Goal: Task Accomplishment & Management: Manage account settings

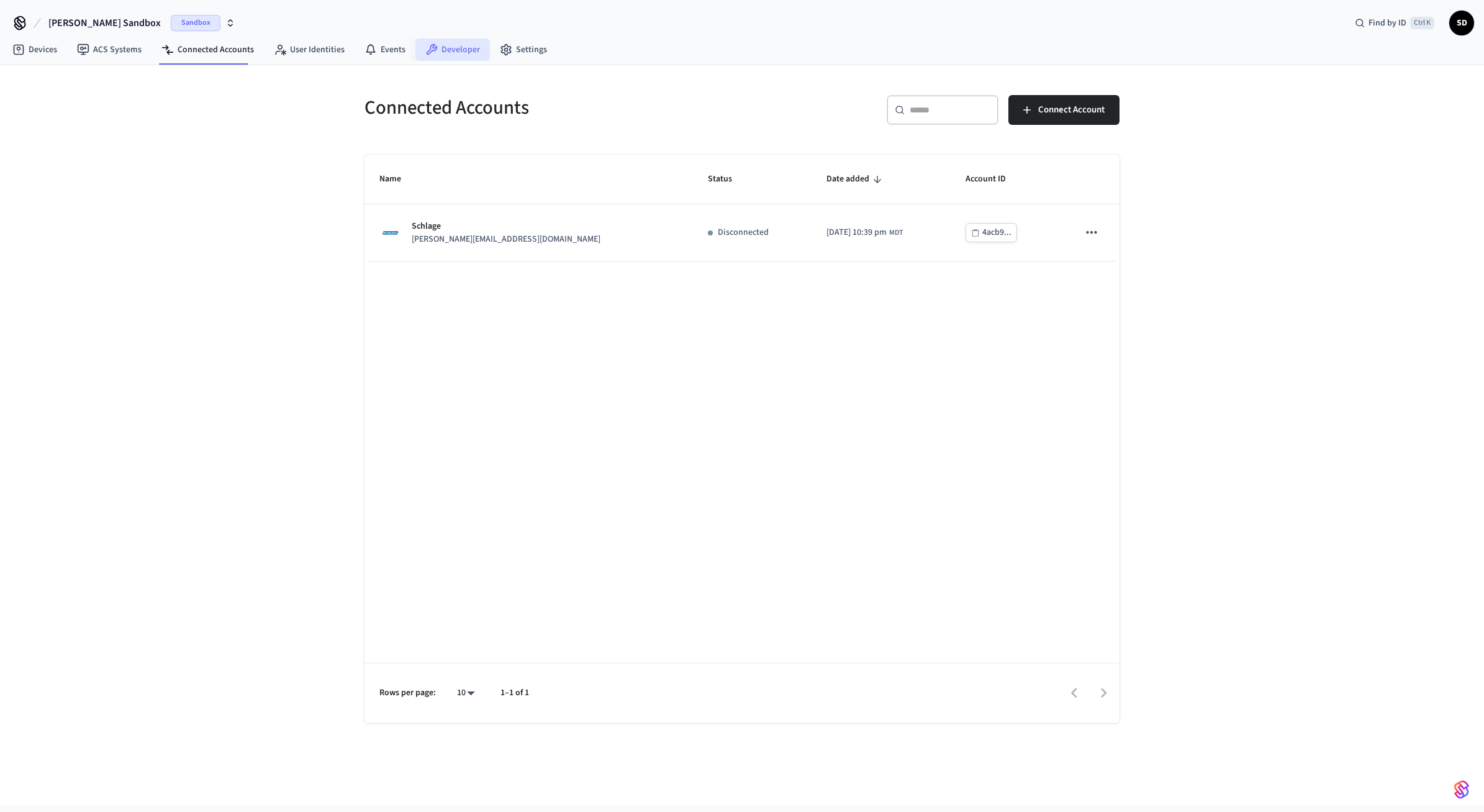
click at [444, 54] on link "Developer" at bounding box center [452, 50] width 74 height 23
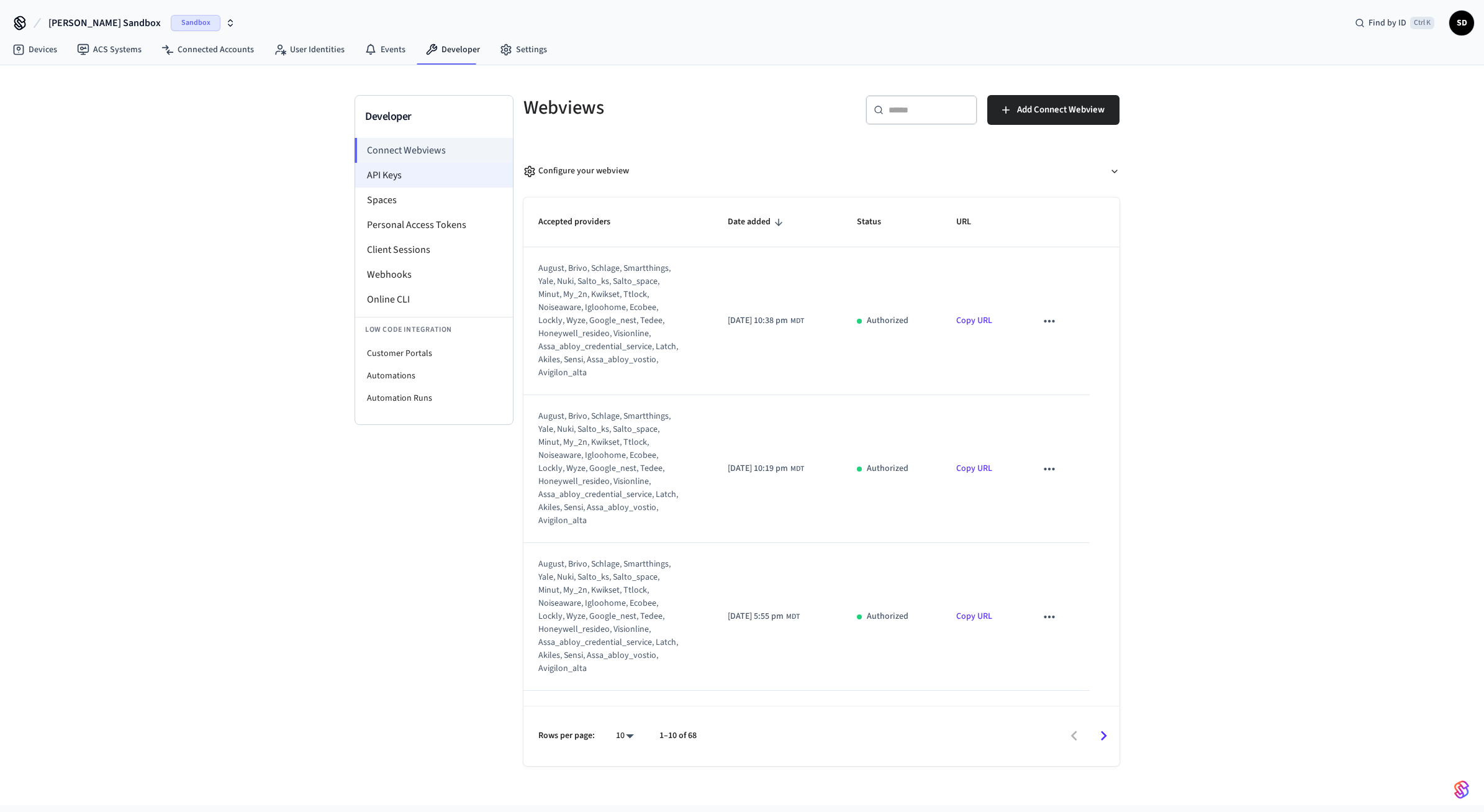
click at [438, 181] on li "API Keys" at bounding box center [434, 174] width 158 height 25
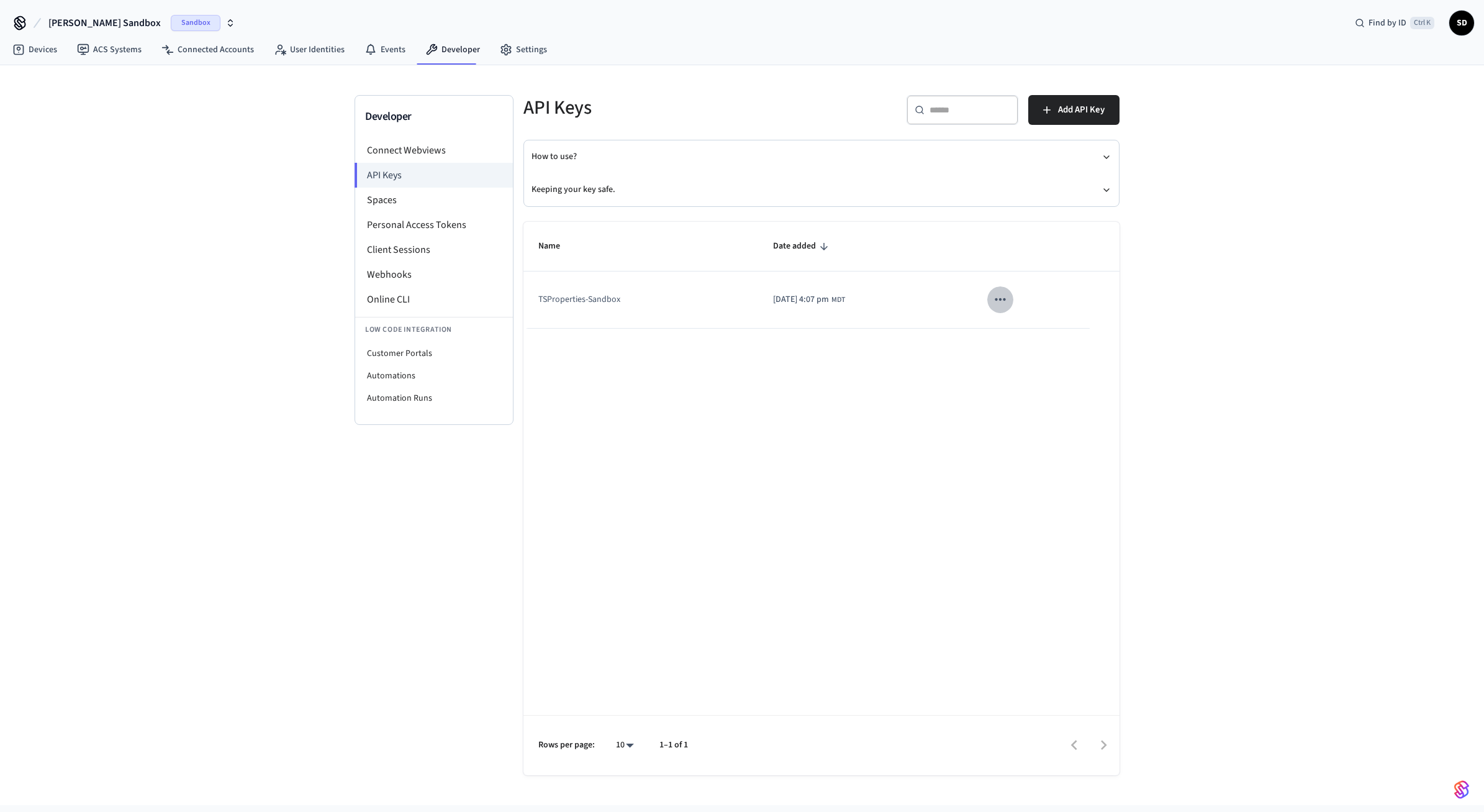
click at [1014, 304] on button "sticky table" at bounding box center [1000, 299] width 26 height 26
click at [866, 348] on div at bounding box center [742, 406] width 1484 height 812
click at [46, 50] on link "Devices" at bounding box center [34, 50] width 64 height 23
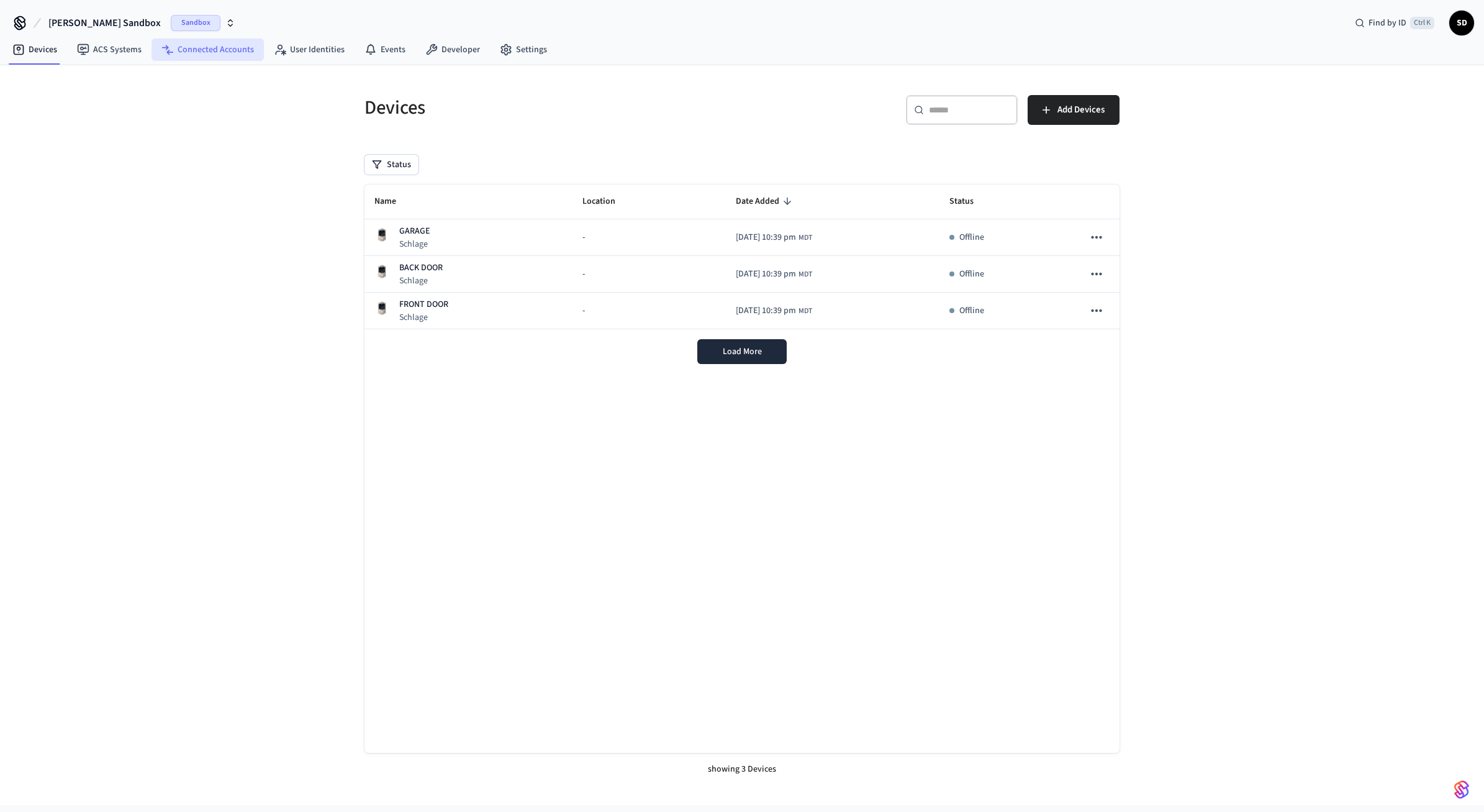
click at [193, 46] on link "Connected Accounts" at bounding box center [207, 50] width 112 height 23
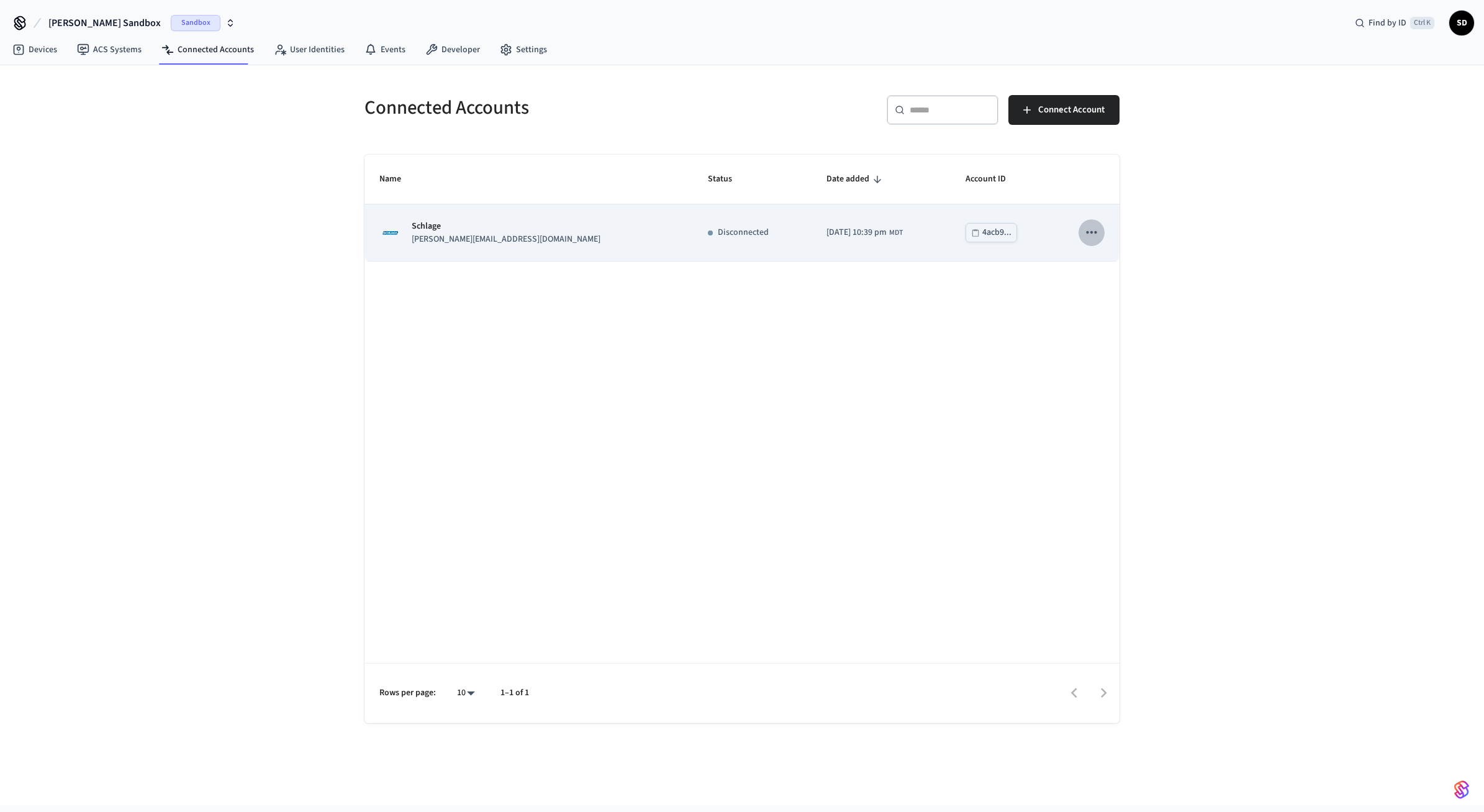
click at [1099, 238] on icon "sticky table" at bounding box center [1092, 232] width 16 height 16
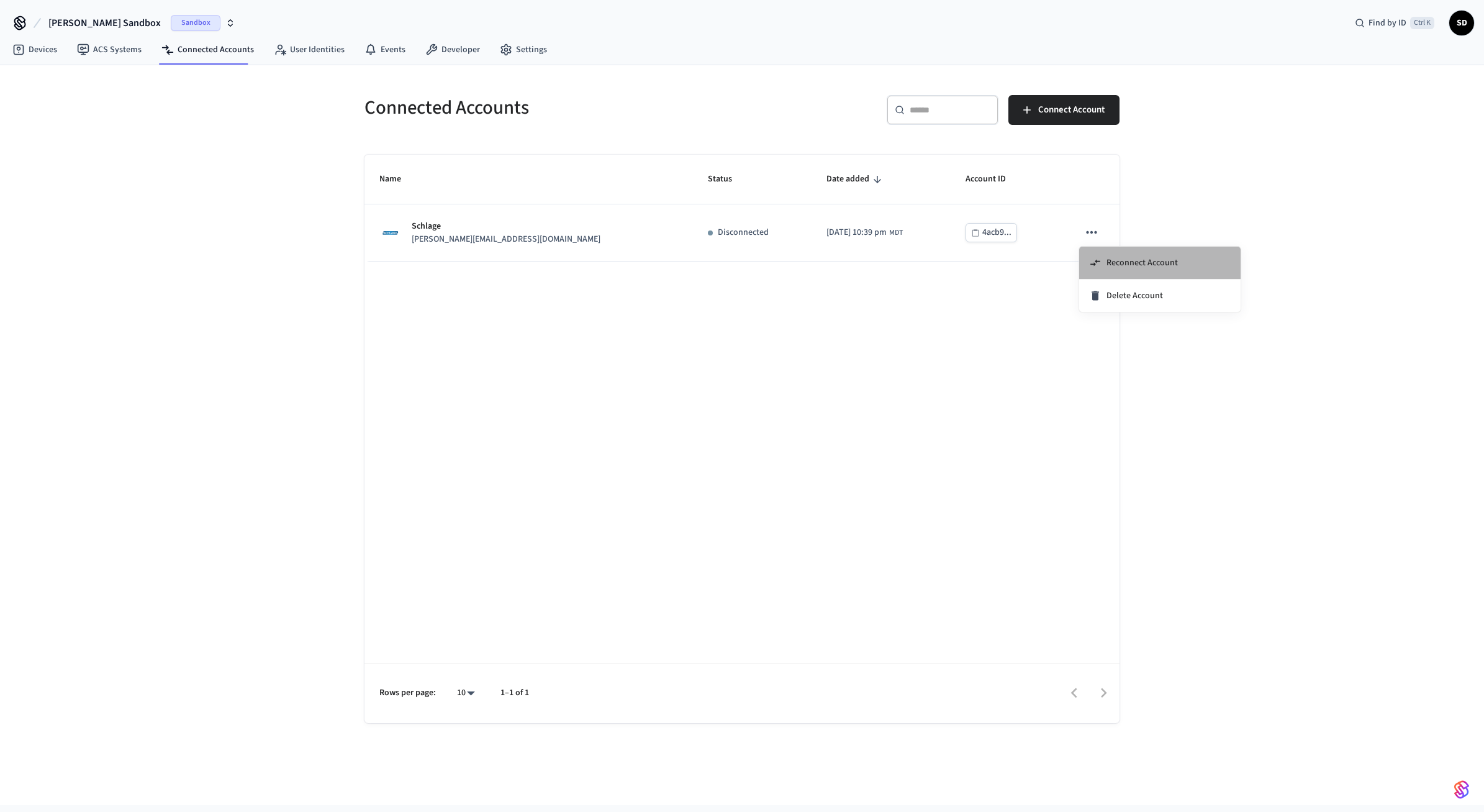
click at [1112, 258] on span "Reconnect Account" at bounding box center [1142, 263] width 72 height 13
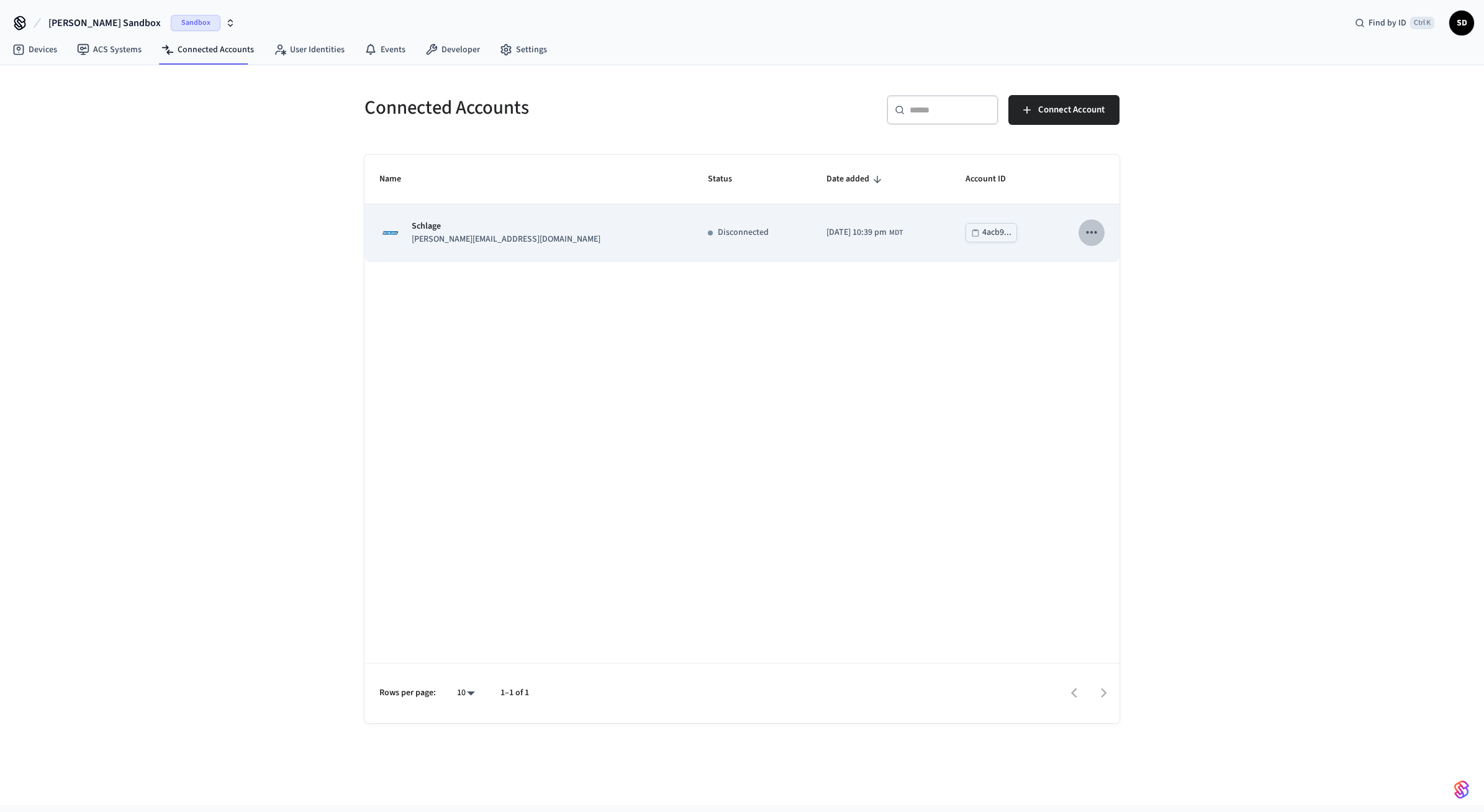
click at [1089, 230] on icon "sticky table" at bounding box center [1092, 232] width 16 height 16
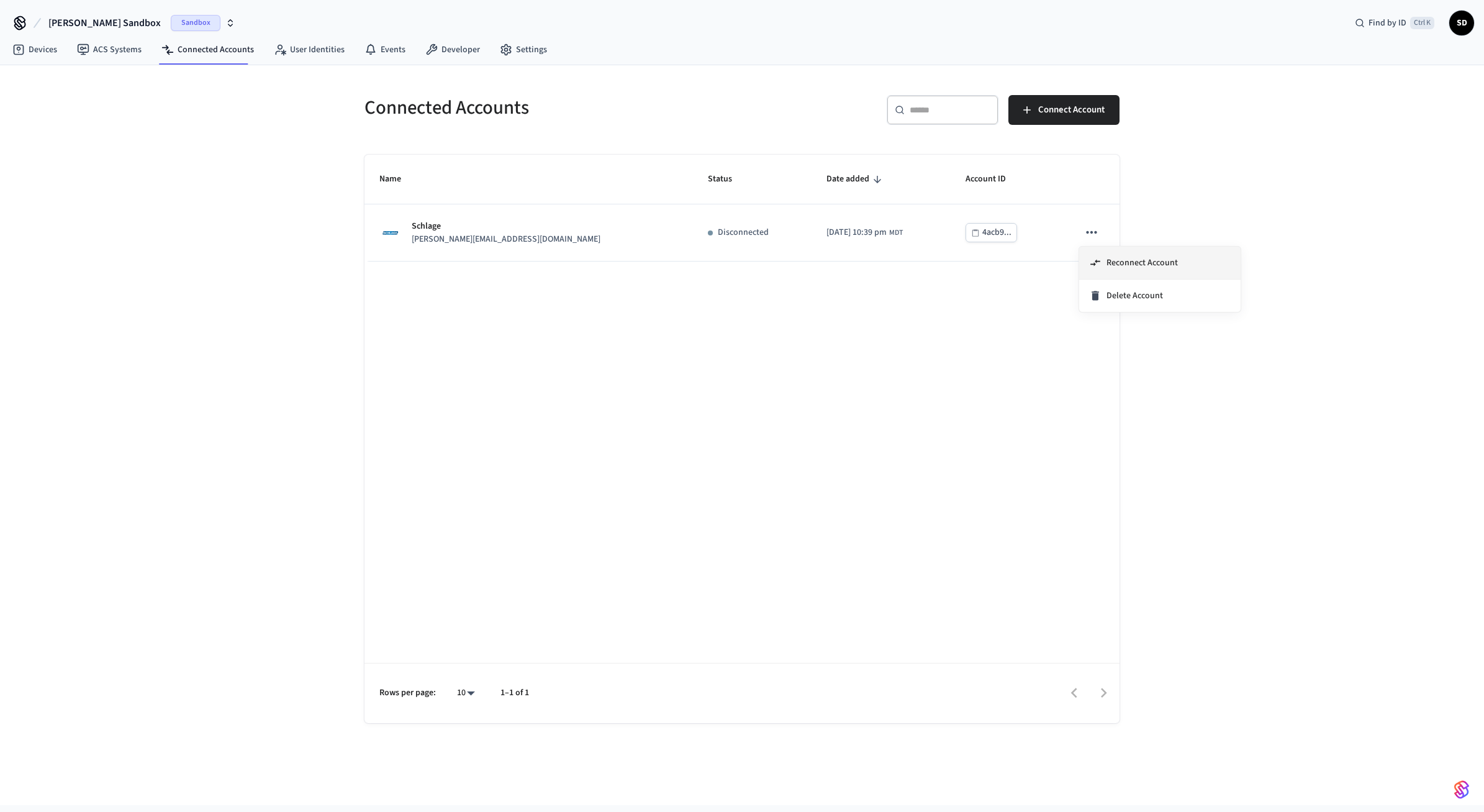
click at [1095, 261] on icon at bounding box center [1095, 263] width 13 height 13
click at [793, 365] on div "Name Status Date added Account ID Schlage [PERSON_NAME][EMAIL_ADDRESS][DOMAIN_N…" at bounding box center [742, 439] width 755 height 569
click at [22, 51] on icon at bounding box center [19, 50] width 13 height 13
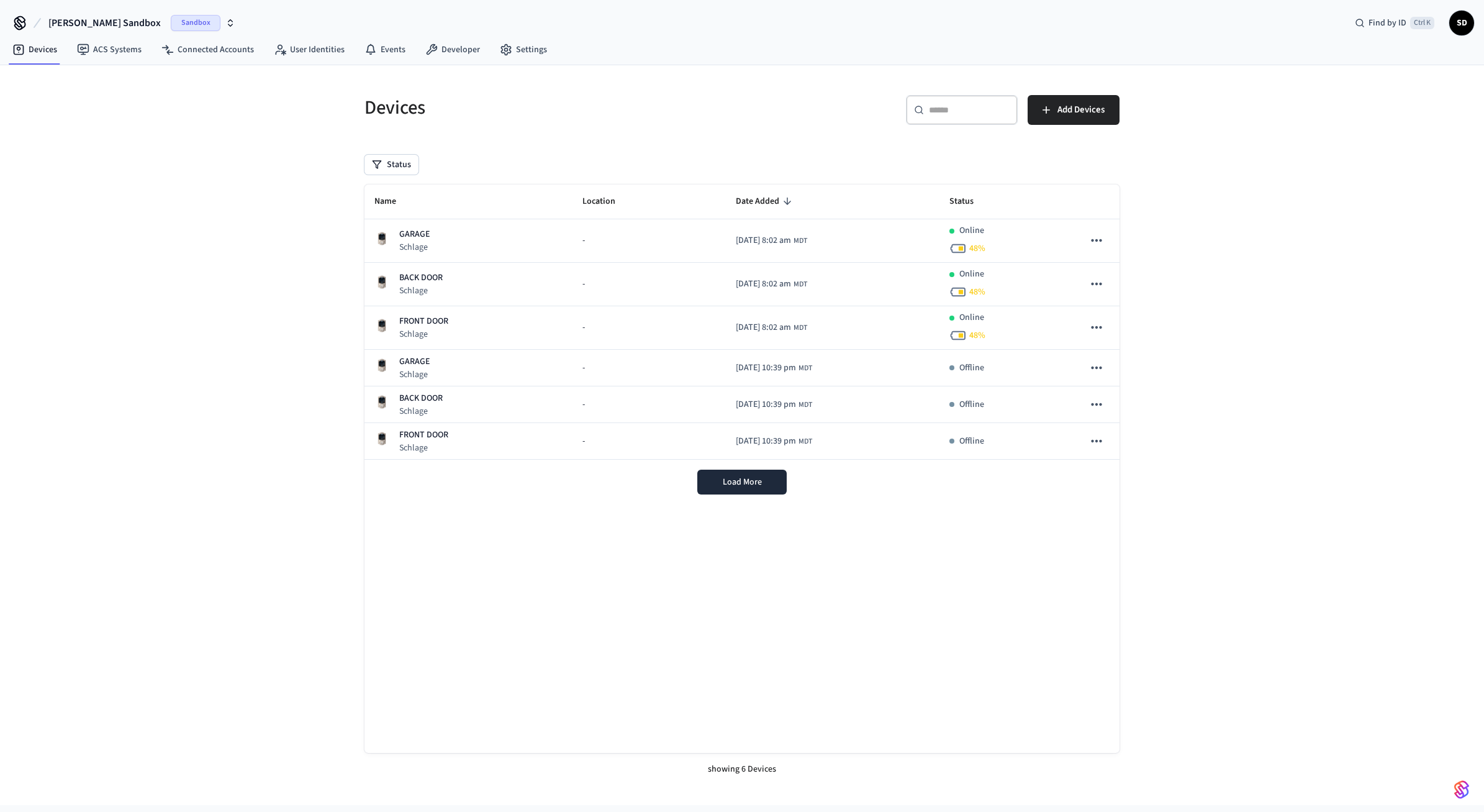
click at [1371, 326] on div "Devices ​ ​ Add Devices Status Name Location Date Added Status GARAGE Schlage -…" at bounding box center [742, 435] width 1484 height 740
click at [1104, 156] on div "Devices ​ ​ Add Devices Status Name Location Date Added Status GARAGE Schlage -…" at bounding box center [742, 435] width 1484 height 740
drag, startPoint x: 212, startPoint y: 63, endPoint x: 206, endPoint y: 48, distance: 16.2
click at [210, 58] on nav "Devices ACS Systems Connected Accounts User Identities Events Developer Settings" at bounding box center [280, 50] width 555 height 29
click at [205, 46] on link "Connected Accounts" at bounding box center [207, 50] width 112 height 23
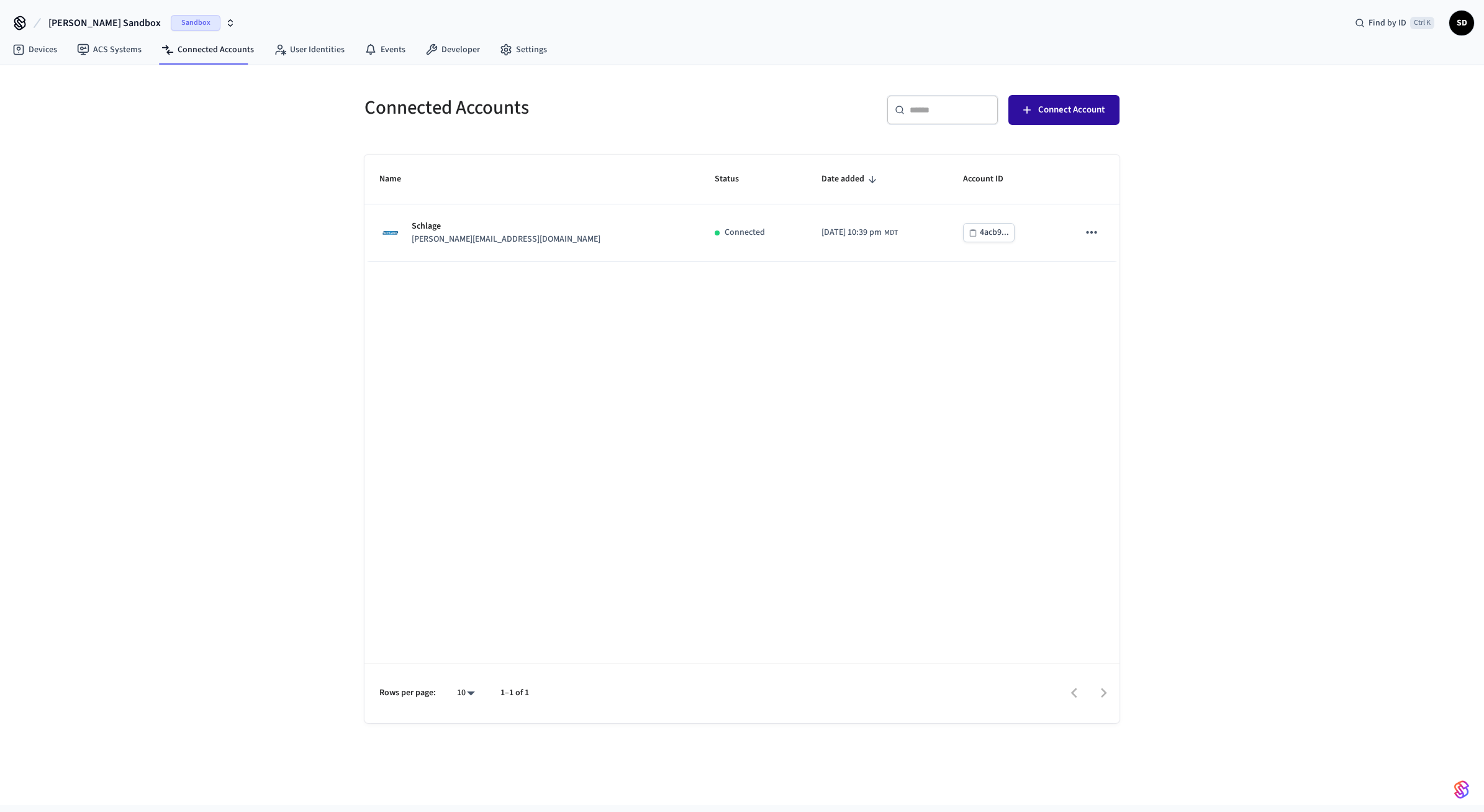
click at [1099, 121] on button "Connect Account" at bounding box center [1064, 109] width 111 height 30
click at [176, 304] on div "Connected Accounts ​ ​ Connect Account Name Status Date added Account ID Schlag…" at bounding box center [742, 435] width 1484 height 740
click at [179, 220] on div "Connected Accounts ​ ​ Connect Account Name Status Date added Account ID Schlag…" at bounding box center [742, 435] width 1484 height 740
